Goal: Task Accomplishment & Management: Manage account settings

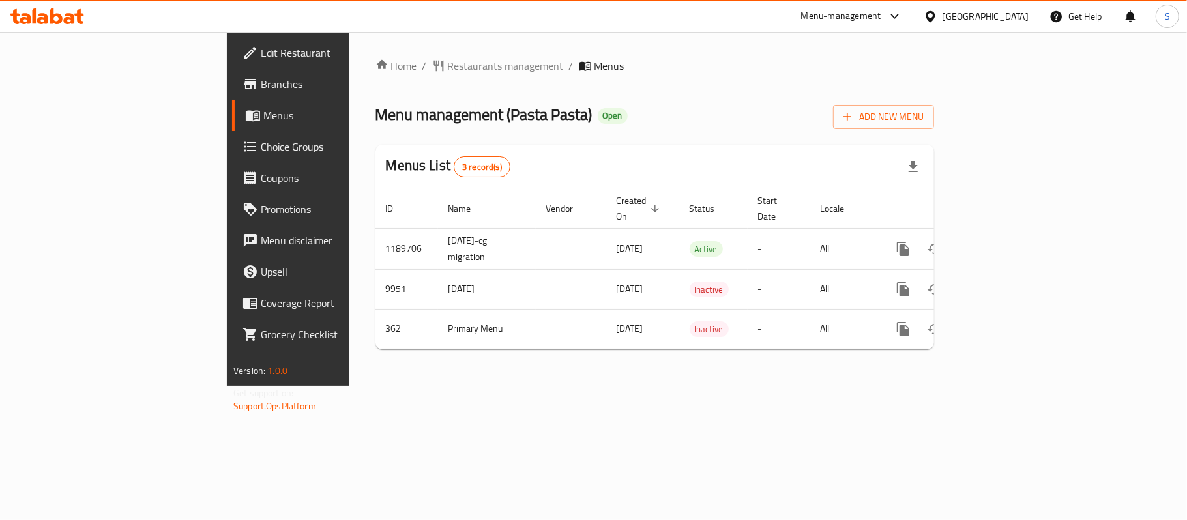
click at [261, 141] on span "Choice Groups" at bounding box center [338, 147] width 154 height 16
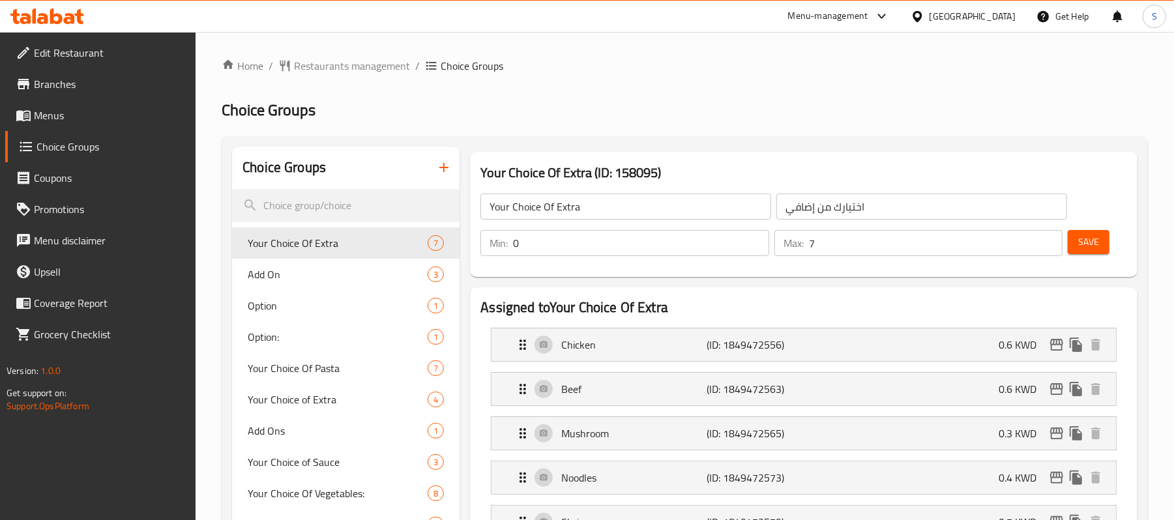
click at [306, 361] on span "Your Choice Of Pasta" at bounding box center [318, 369] width 141 height 16
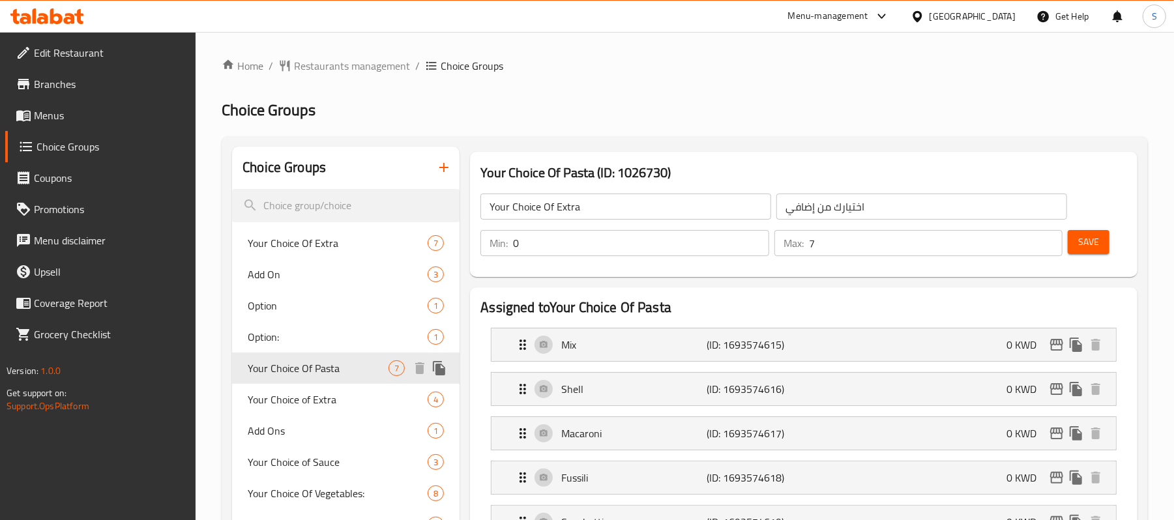
type input "Your Choice Of Pasta"
type input "اختيارك من المعكرونة"
type input "1"
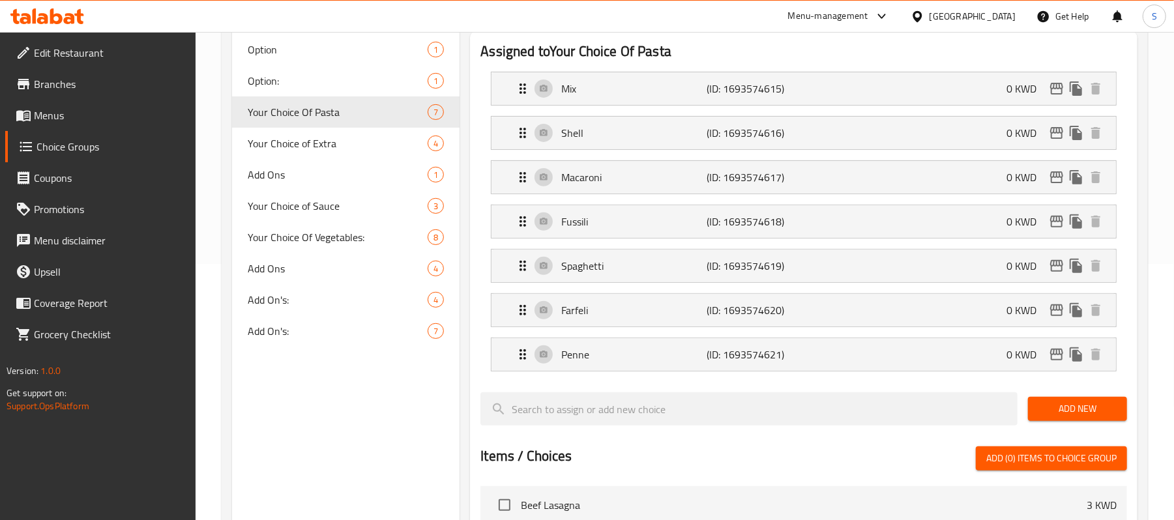
scroll to position [261, 0]
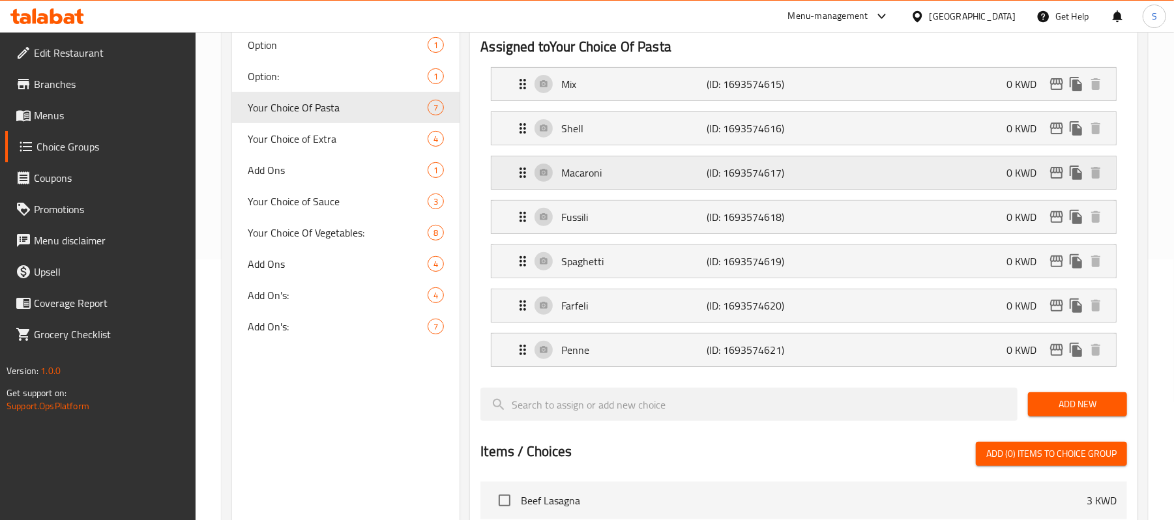
click at [820, 175] on div "Macaroni (ID: 1693574617) 0 KWD" at bounding box center [807, 172] width 585 height 33
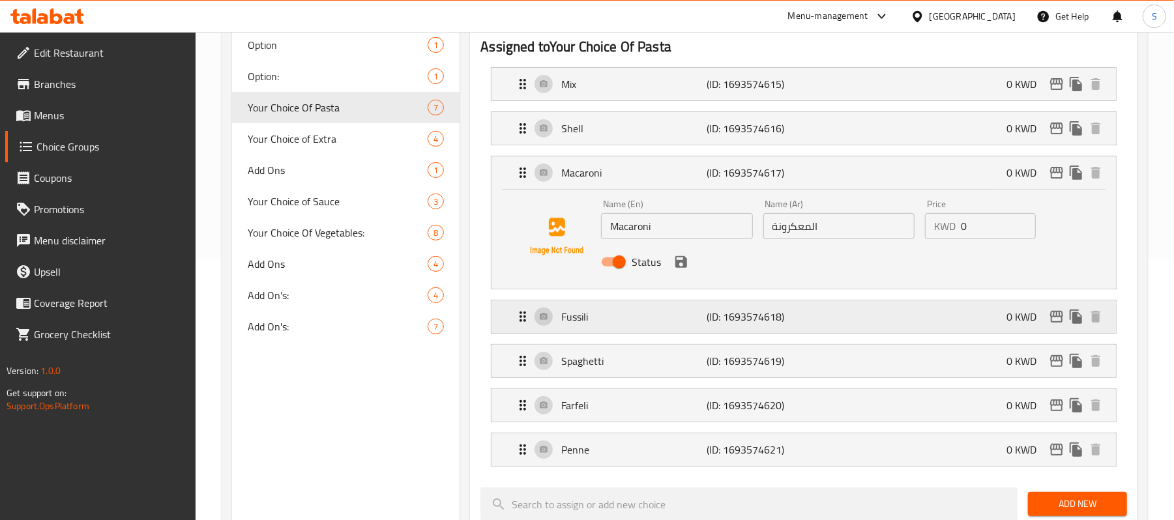
click at [859, 321] on div "Fussili (ID: 1693574618) 0 KWD" at bounding box center [807, 317] width 585 height 33
